Goal: Find specific page/section: Find specific page/section

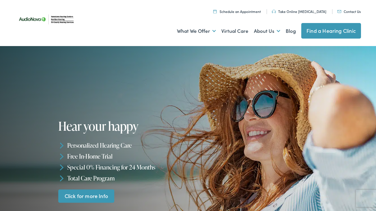
click at [70, 197] on link "Click for more Info" at bounding box center [86, 197] width 56 height 14
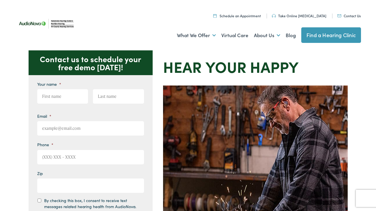
click at [312, 36] on link "Find a Hearing Clinic" at bounding box center [331, 35] width 60 height 16
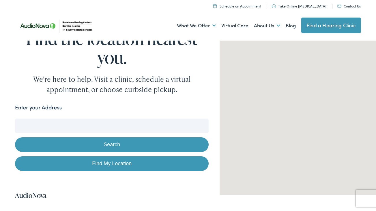
click at [110, 127] on input "Enter your Address" at bounding box center [111, 126] width 193 height 14
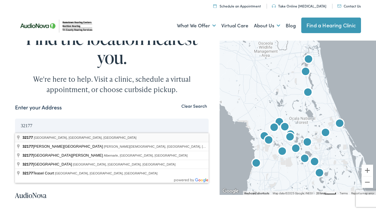
type input "Palatka, FL 32177, USA"
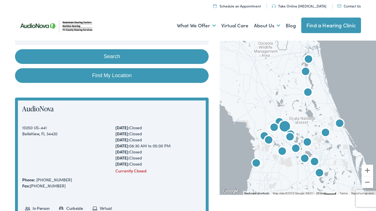
scroll to position [83, 0]
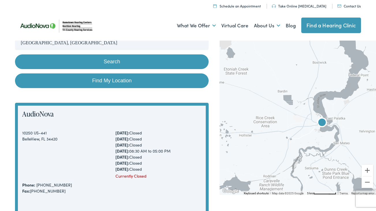
click at [323, 122] on img "NextGen Hearing by AudioNova" at bounding box center [322, 123] width 14 height 14
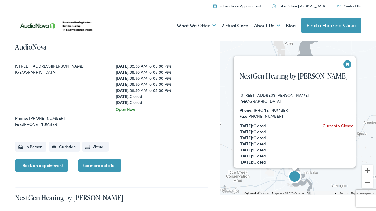
scroll to position [2270, 0]
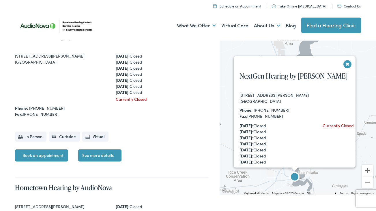
click at [341, 69] on div "NextGen Hearing by AudioNova 306 Reid Street Palatka, FL 32177 Phone: 386-385-5…" at bounding box center [297, 142] width 127 height 153
click at [342, 66] on div "NextGen Hearing by AudioNova 306 Reid Street Palatka, FL 32177 Phone: 386-385-5…" at bounding box center [297, 142] width 127 height 153
click at [343, 65] on button "Close" at bounding box center [347, 64] width 10 height 10
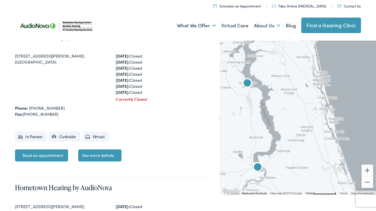
click at [250, 83] on img "AudioNova" at bounding box center [247, 84] width 14 height 14
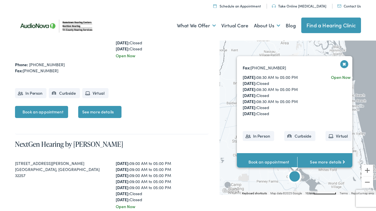
scroll to position [116, 0]
click at [318, 153] on link "See more details" at bounding box center [327, 162] width 60 height 18
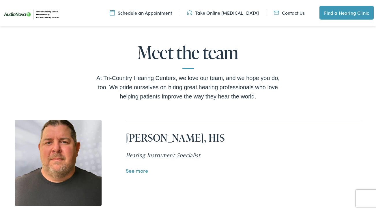
scroll to position [1148, 0]
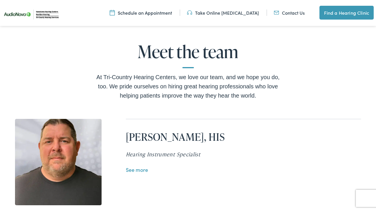
click at [140, 166] on link "See more" at bounding box center [137, 169] width 22 height 7
